Goal: Transaction & Acquisition: Obtain resource

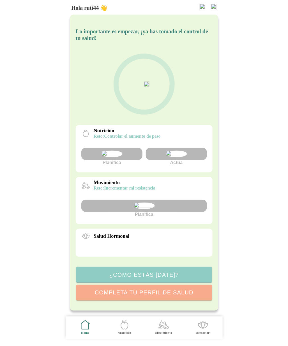
click at [179, 157] on img at bounding box center [176, 153] width 21 height 7
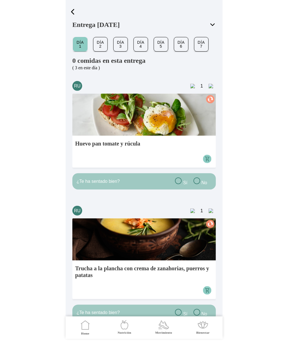
click at [73, 14] on span "button" at bounding box center [72, 12] width 8 height 8
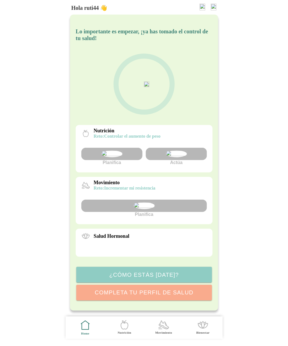
click at [212, 8] on img at bounding box center [214, 7] width 6 height 7
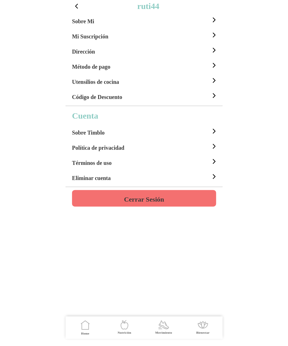
click at [152, 199] on h4 "Cerrar Sesión" at bounding box center [144, 199] width 40 height 7
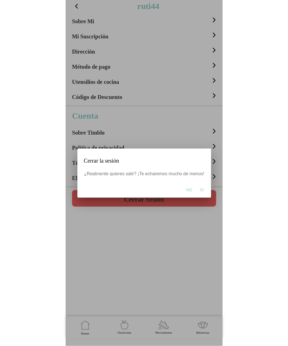
click at [201, 191] on span "Si" at bounding box center [202, 190] width 4 height 6
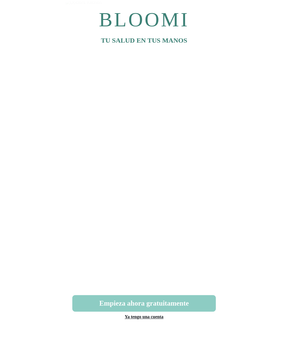
click at [146, 317] on link "Ya tengo una cuenta" at bounding box center [143, 316] width 39 height 5
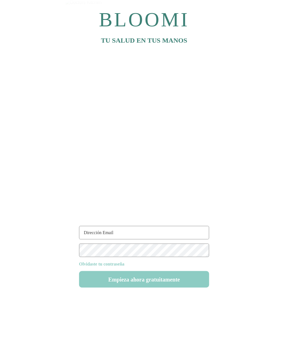
click at [137, 236] on input "text" at bounding box center [144, 232] width 130 height 13
paste input "[EMAIL_ADDRESS][DOMAIN_NAME]"
type input "[EMAIL_ADDRESS][DOMAIN_NAME]"
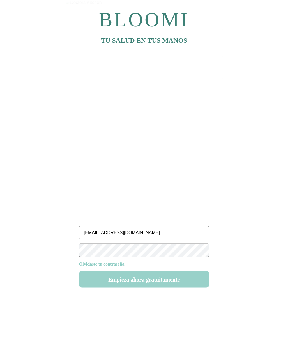
click at [165, 277] on button "Empieza ahora gratuitamente" at bounding box center [144, 279] width 130 height 17
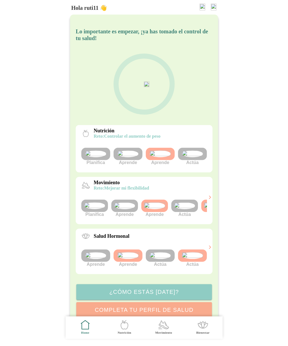
click at [200, 157] on img at bounding box center [192, 153] width 21 height 7
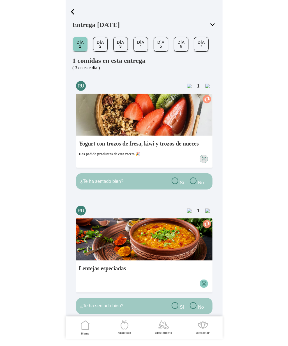
click at [72, 10] on span "button" at bounding box center [72, 12] width 8 height 8
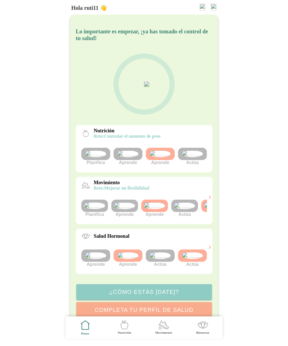
scroll to position [55, 0]
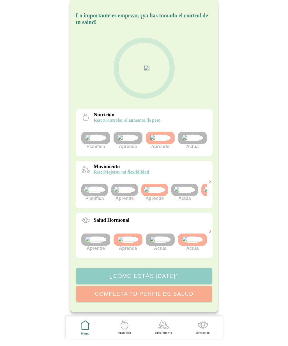
click at [187, 186] on img at bounding box center [184, 189] width 21 height 7
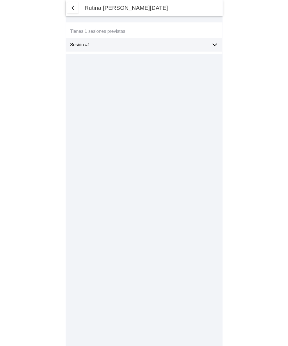
click at [149, 45] on ion-label "Sesión #1" at bounding box center [138, 44] width 137 height 5
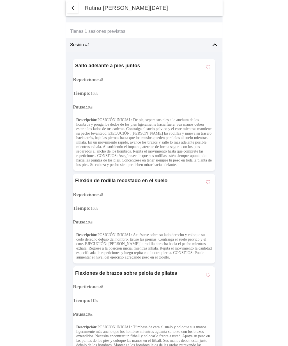
click at [73, 8] on span "button" at bounding box center [73, 7] width 7 height 7
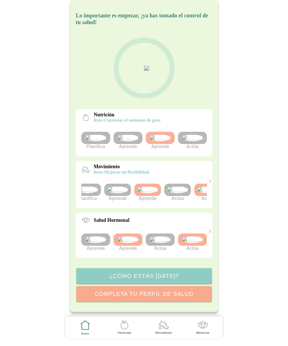
scroll to position [0, 21]
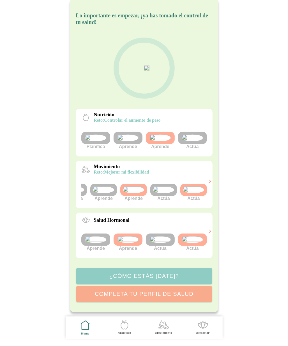
click at [198, 186] on img at bounding box center [193, 189] width 21 height 7
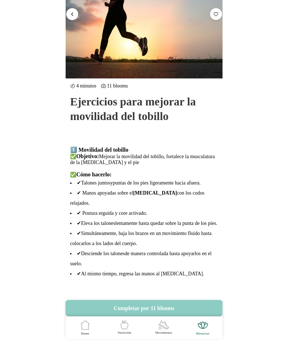
click at [74, 15] on span "button" at bounding box center [72, 13] width 5 height 5
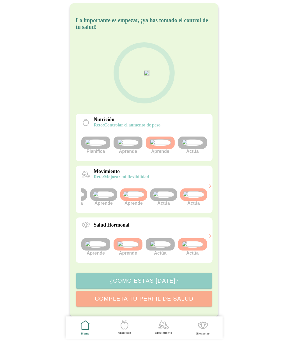
scroll to position [5, 0]
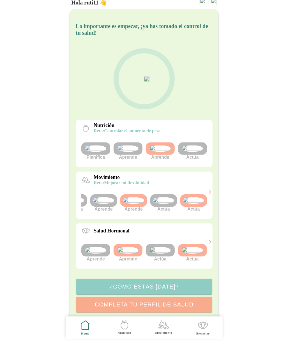
click at [193, 204] on img at bounding box center [193, 200] width 21 height 7
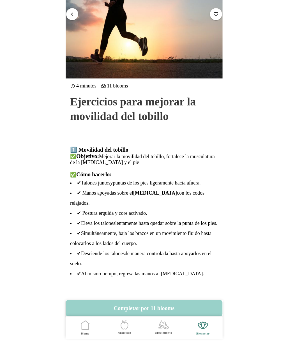
click at [161, 307] on button "Completar por 11 blooms" at bounding box center [144, 308] width 157 height 17
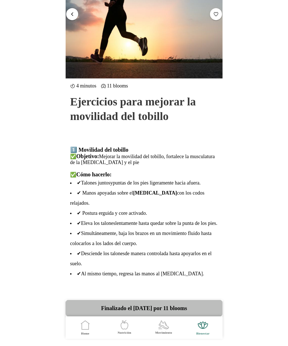
click at [70, 15] on span "button" at bounding box center [72, 13] width 5 height 5
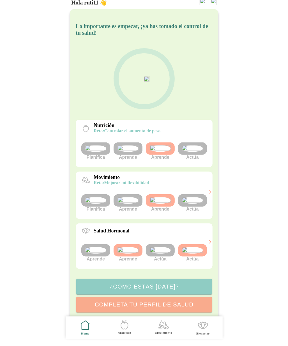
click at [162, 254] on img at bounding box center [160, 250] width 21 height 7
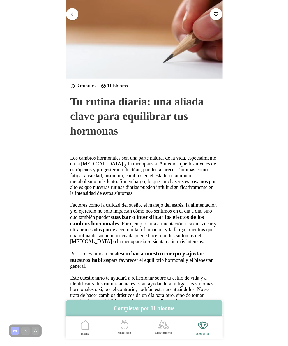
click at [155, 311] on button "Completar por 11 blooms" at bounding box center [144, 308] width 157 height 17
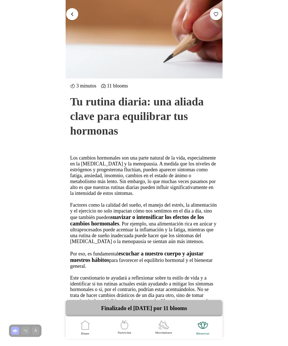
click at [72, 12] on span "button" at bounding box center [72, 13] width 5 height 5
